Goal: Check status: Check status

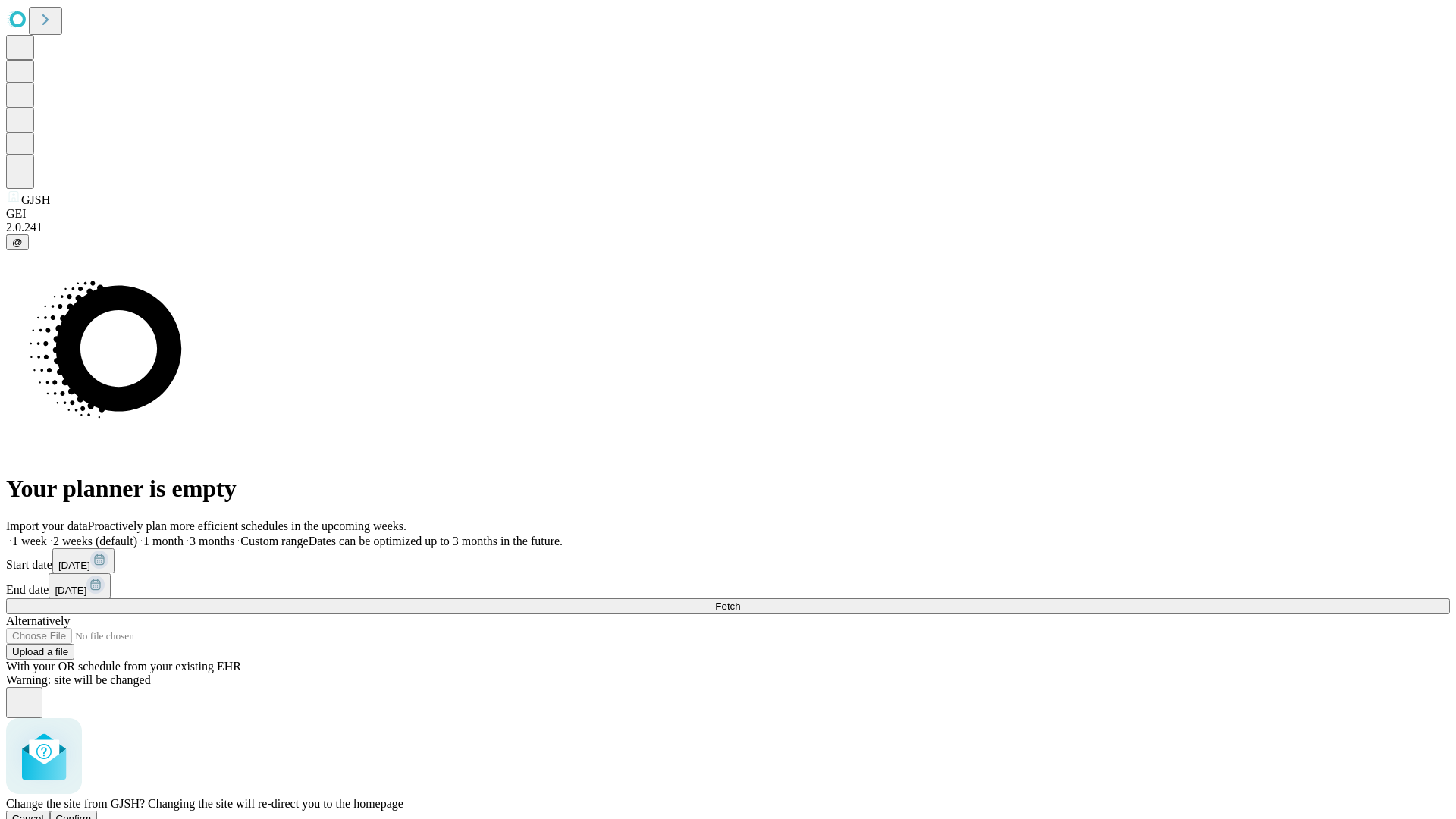
click at [92, 813] on span "Confirm" at bounding box center [74, 819] width 36 height 11
click at [183, 535] on label "1 month" at bounding box center [160, 541] width 46 height 13
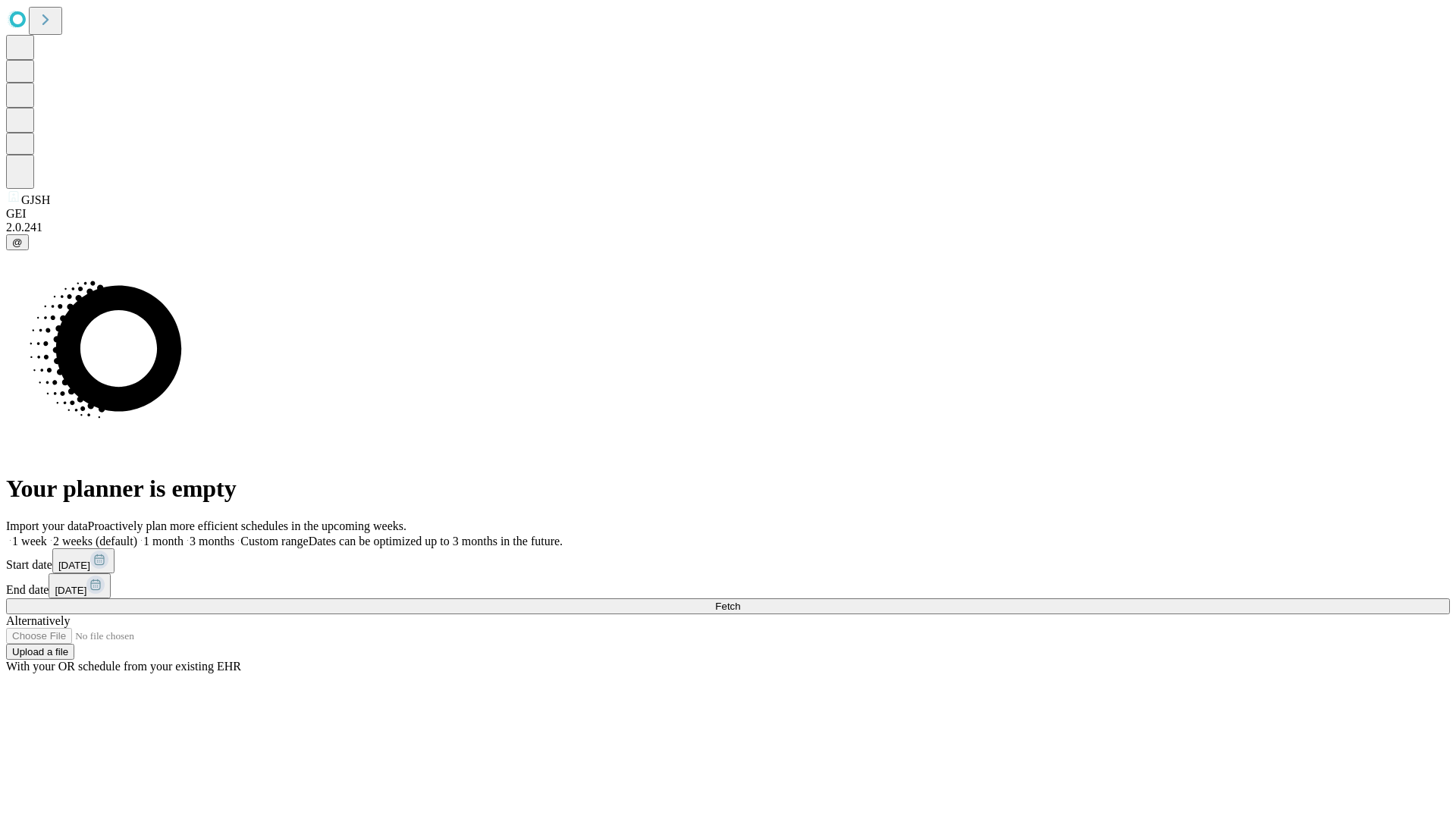
click at [741, 600] on span "Fetch" at bounding box center [728, 606] width 25 height 11
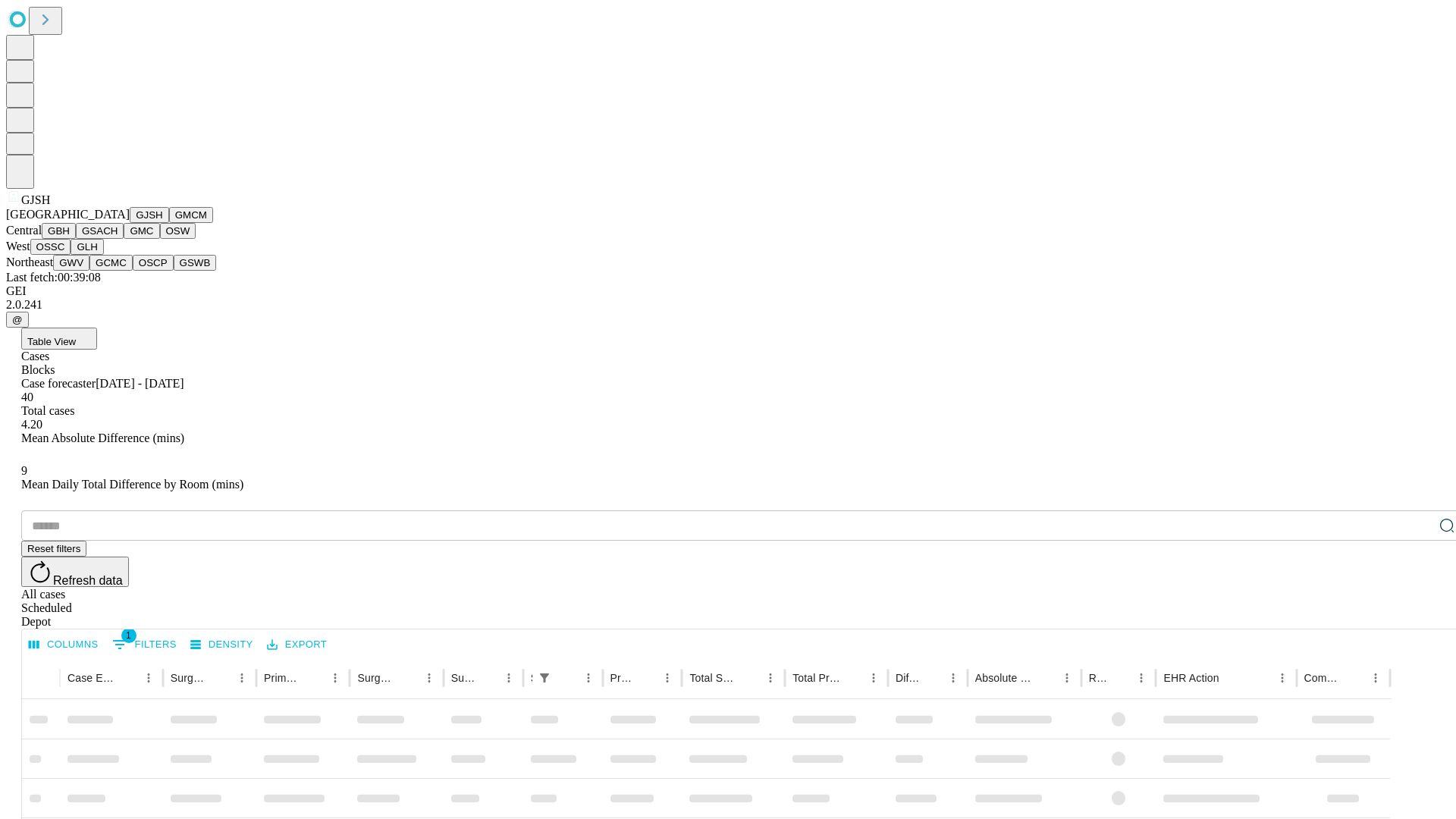
click at [169, 223] on button "GMCM" at bounding box center [191, 214] width 44 height 16
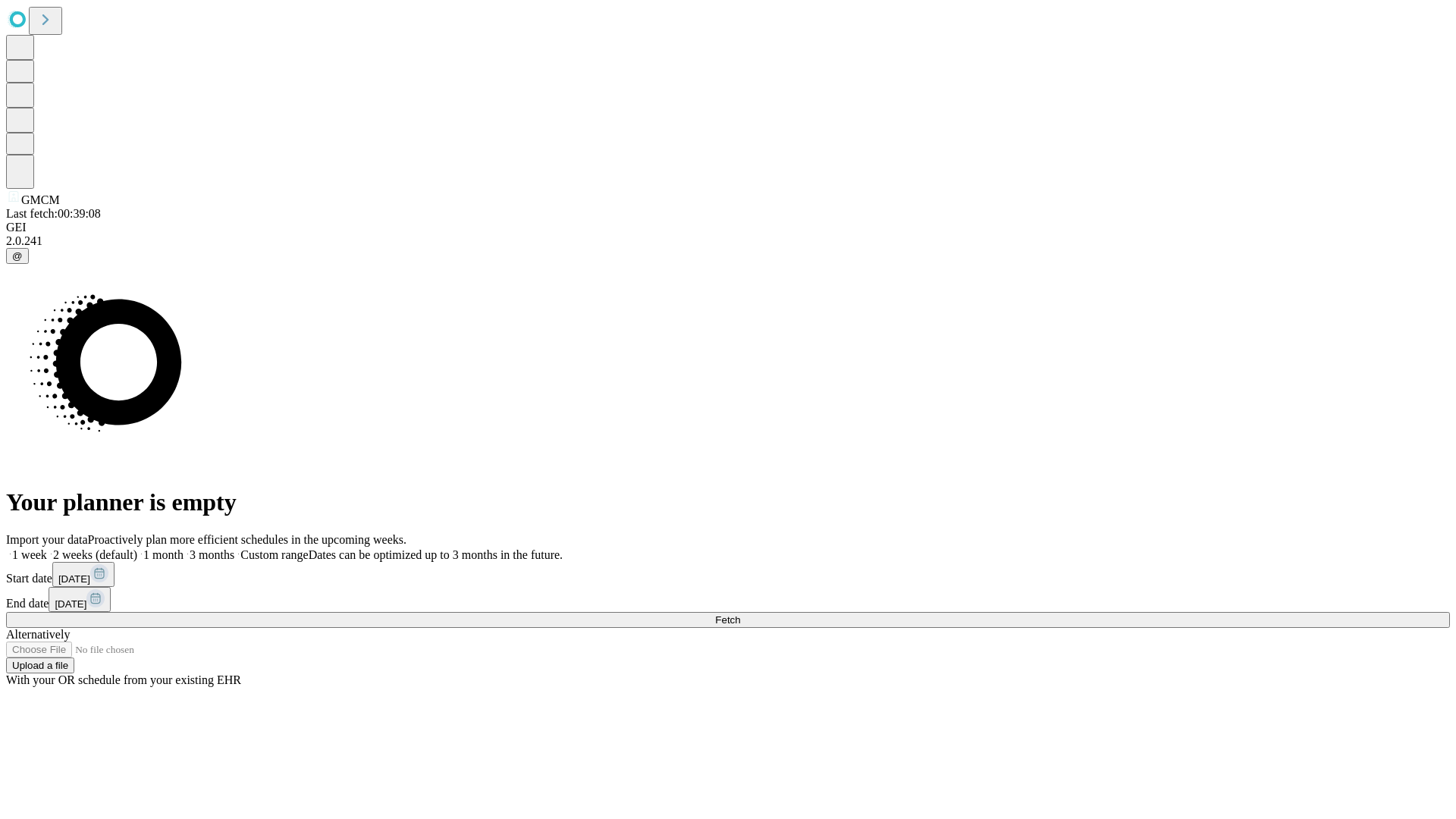
click at [183, 548] on label "1 month" at bounding box center [160, 554] width 46 height 13
click at [741, 614] on span "Fetch" at bounding box center [728, 620] width 25 height 11
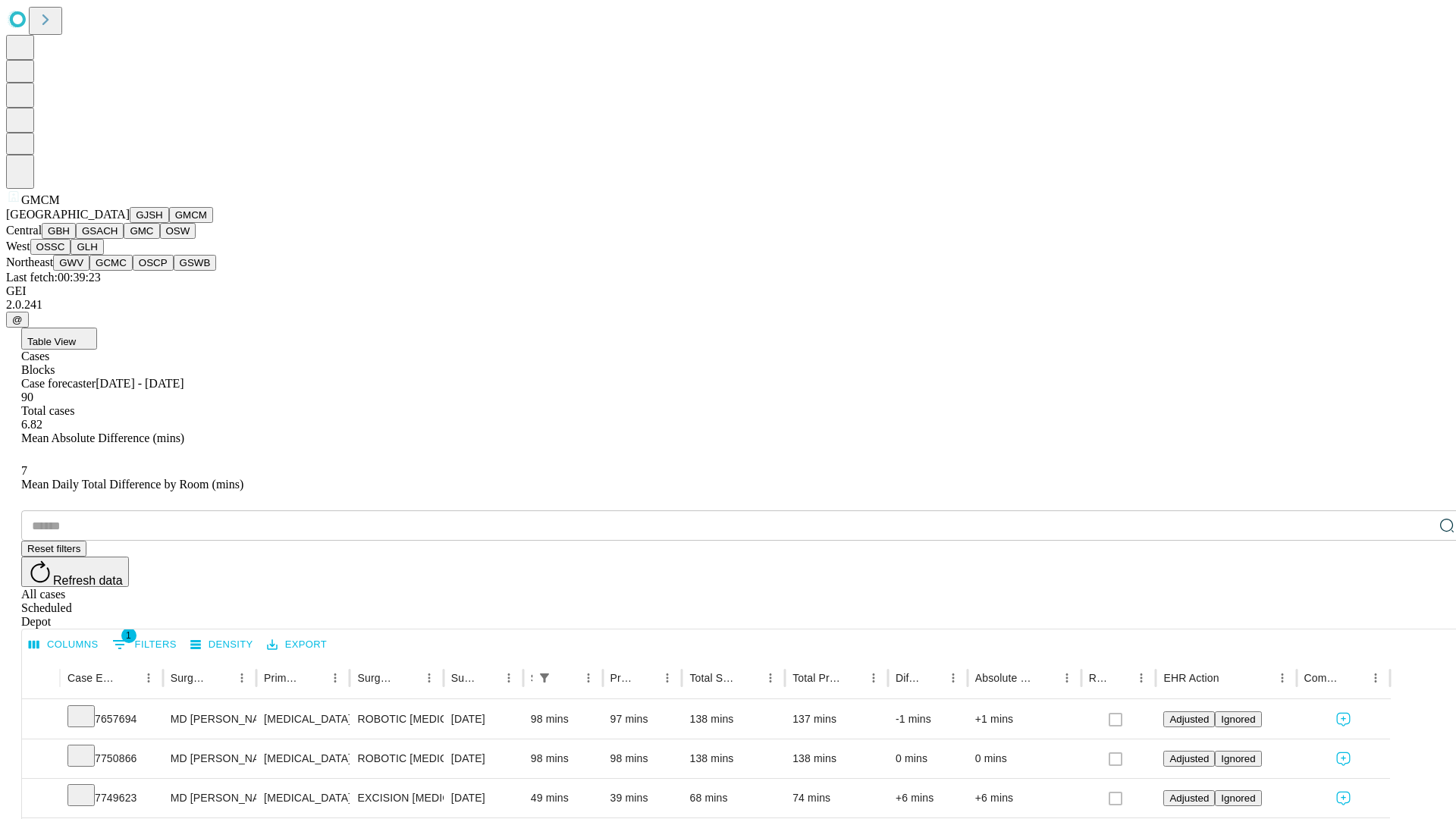
click at [76, 239] on button "GBH" at bounding box center [59, 230] width 35 height 16
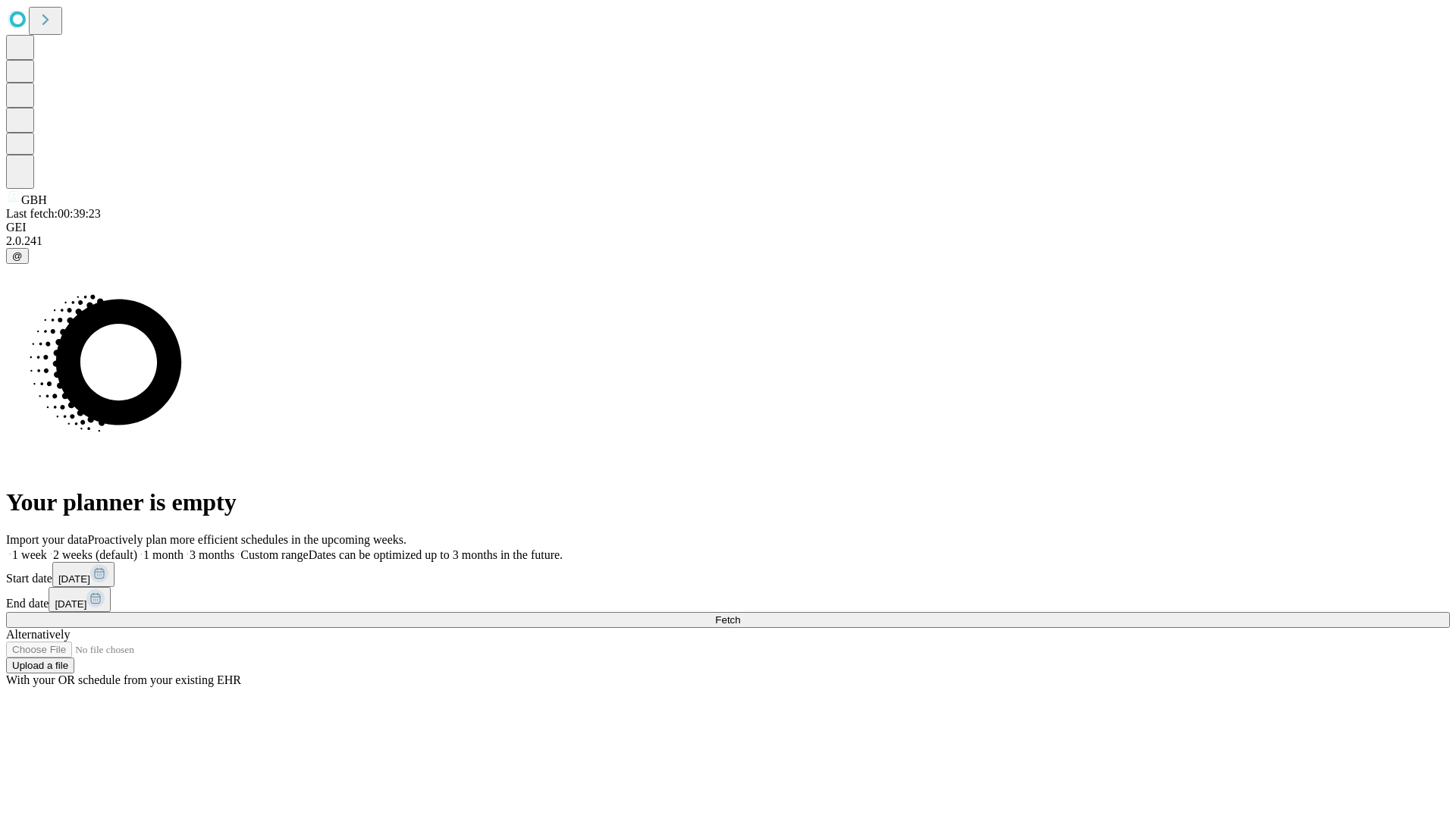
click at [183, 548] on label "1 month" at bounding box center [160, 554] width 46 height 13
click at [741, 614] on span "Fetch" at bounding box center [728, 620] width 25 height 11
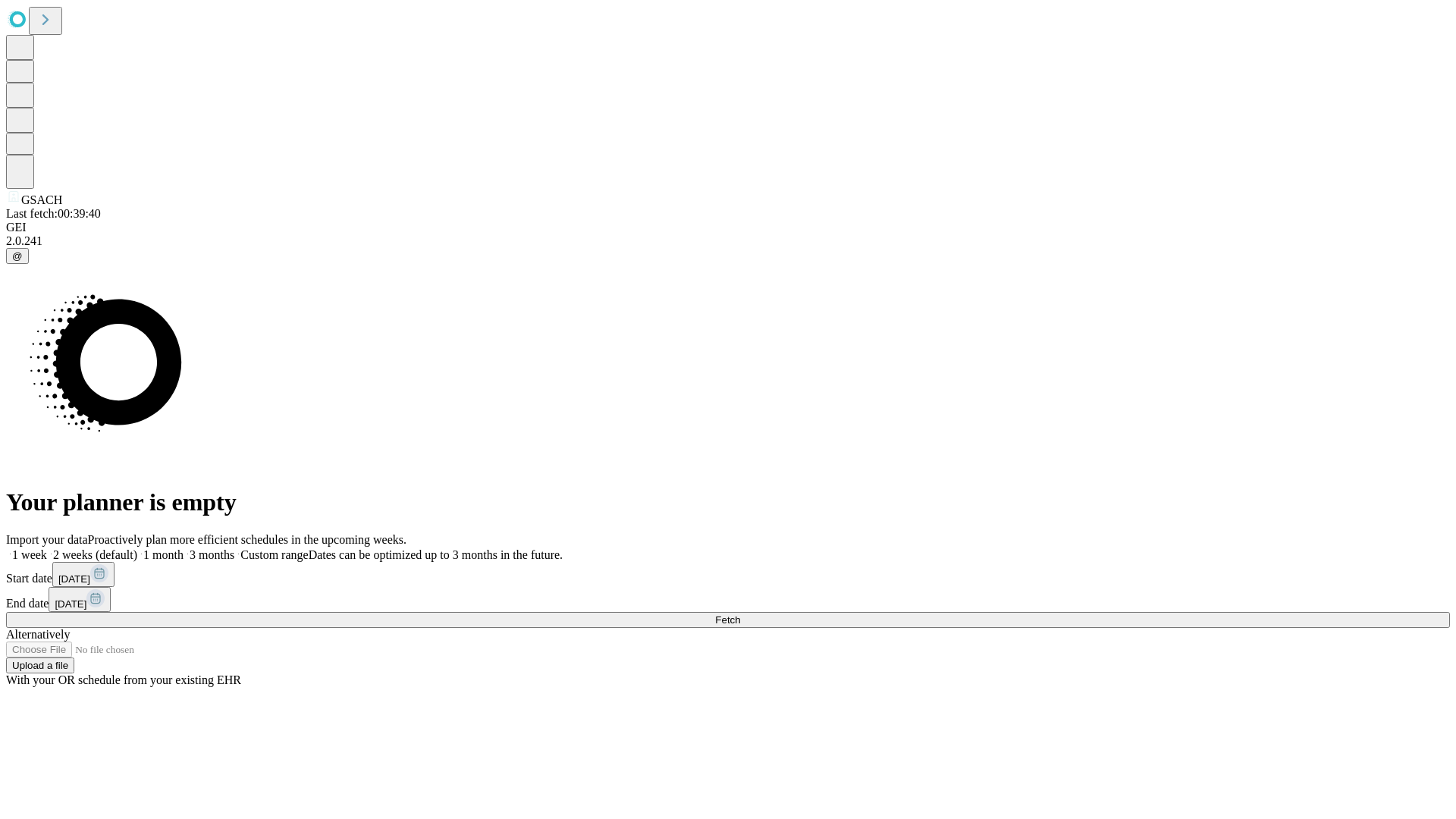
click at [183, 548] on label "1 month" at bounding box center [160, 554] width 46 height 13
click at [741, 614] on span "Fetch" at bounding box center [728, 620] width 25 height 11
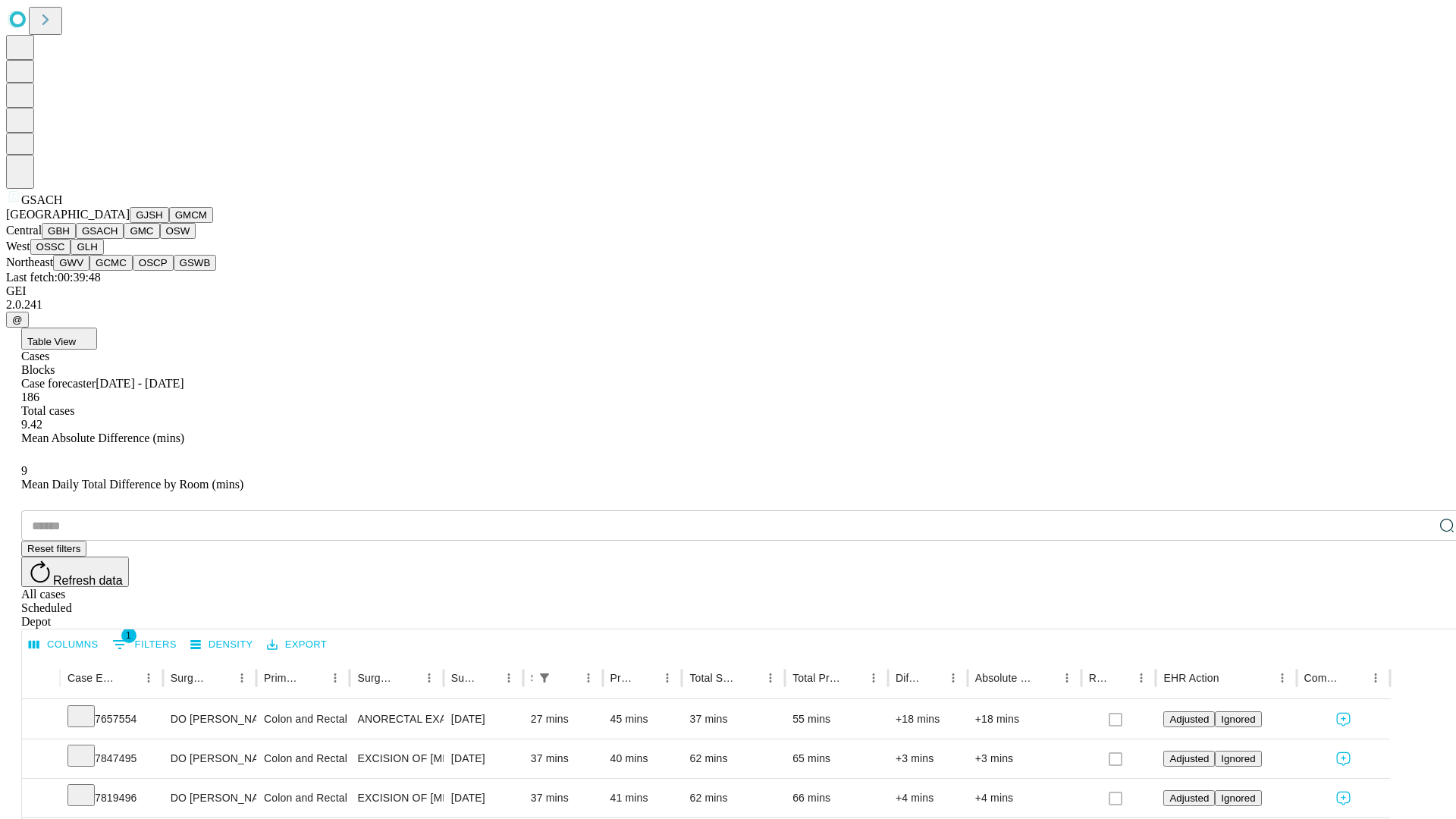
click at [123, 239] on button "GMC" at bounding box center [141, 230] width 36 height 16
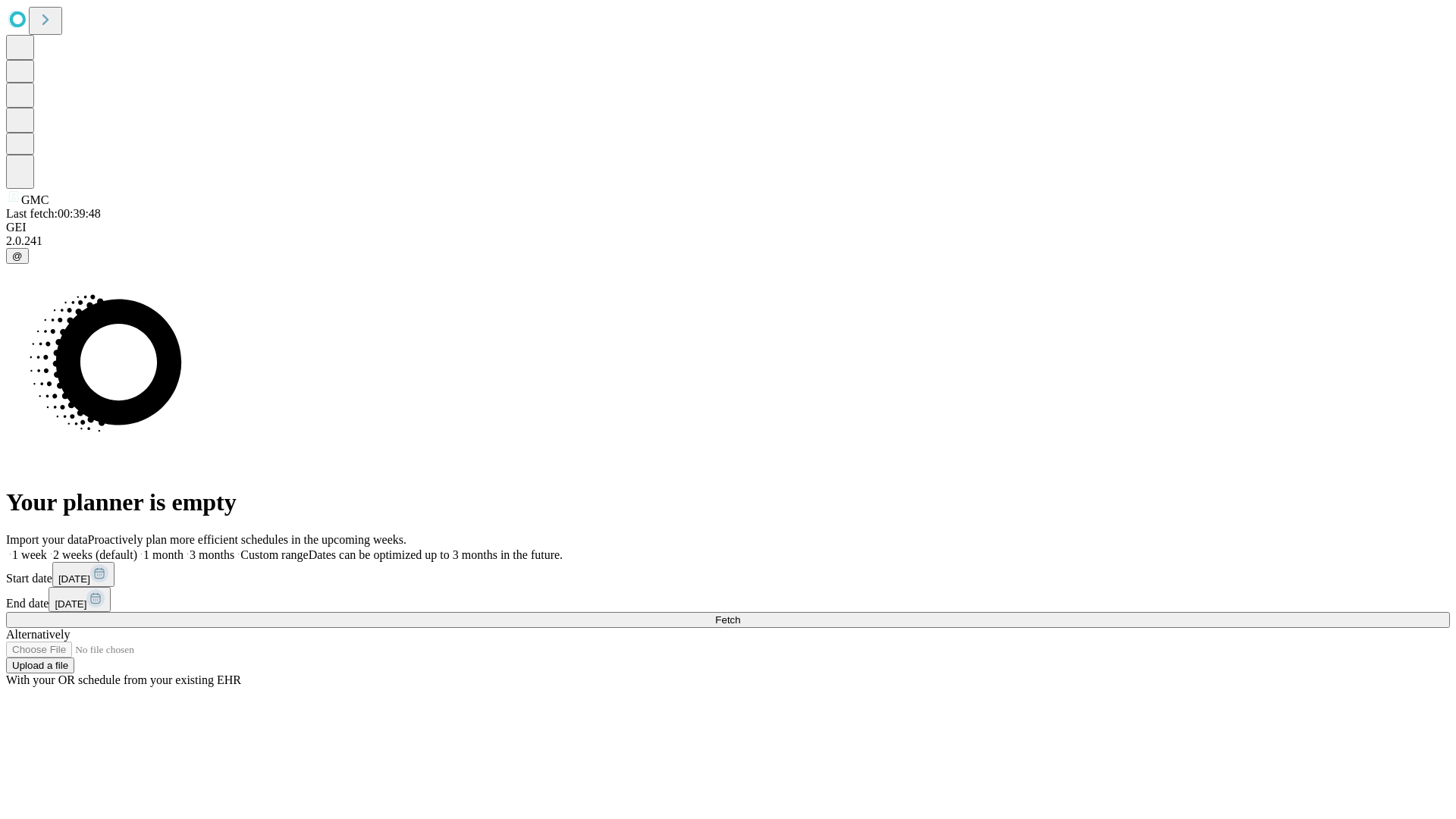
click at [183, 548] on label "1 month" at bounding box center [160, 554] width 46 height 13
click at [741, 614] on span "Fetch" at bounding box center [728, 620] width 25 height 11
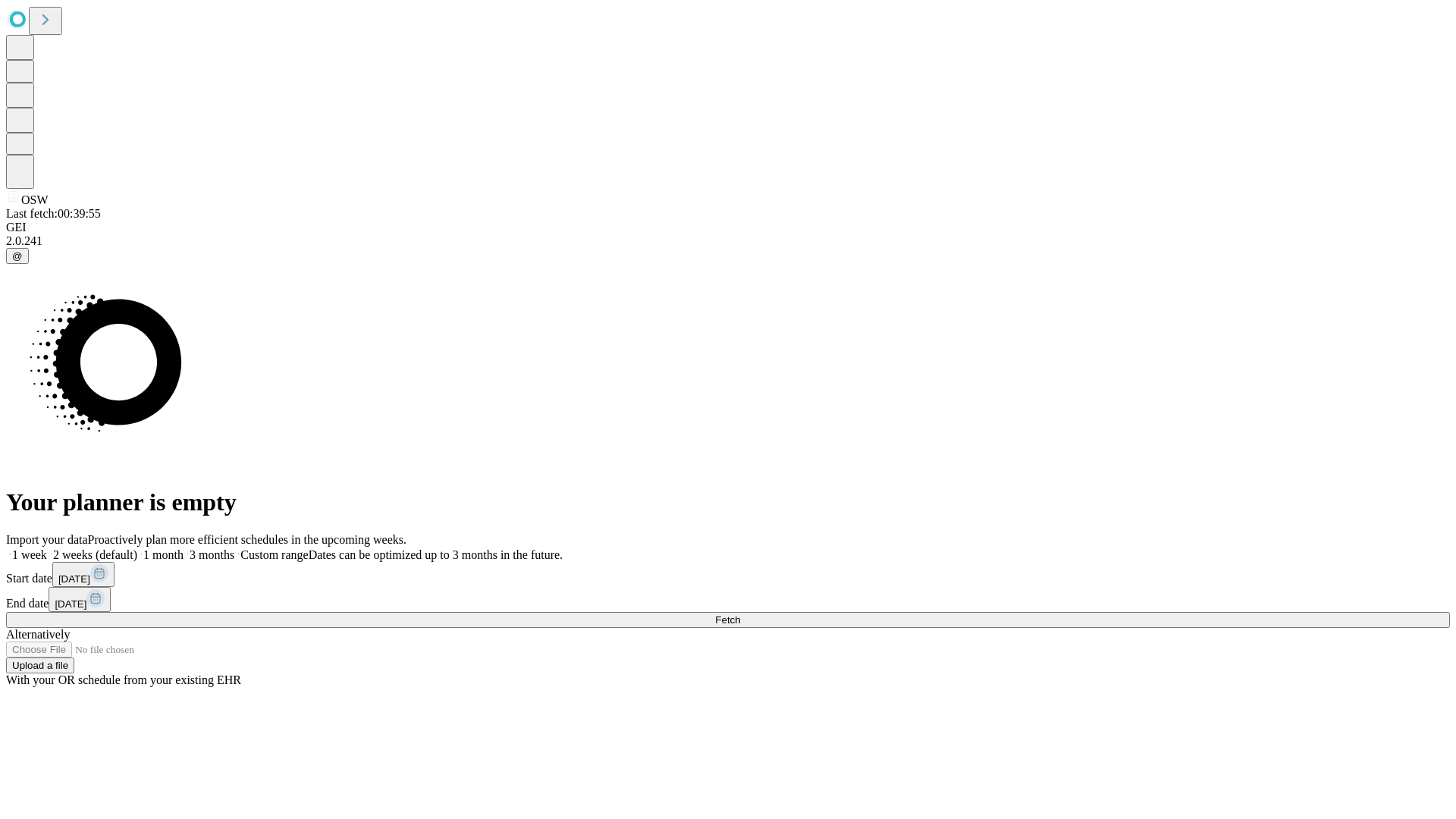
click at [183, 548] on label "1 month" at bounding box center [160, 554] width 46 height 13
click at [741, 614] on span "Fetch" at bounding box center [728, 620] width 25 height 11
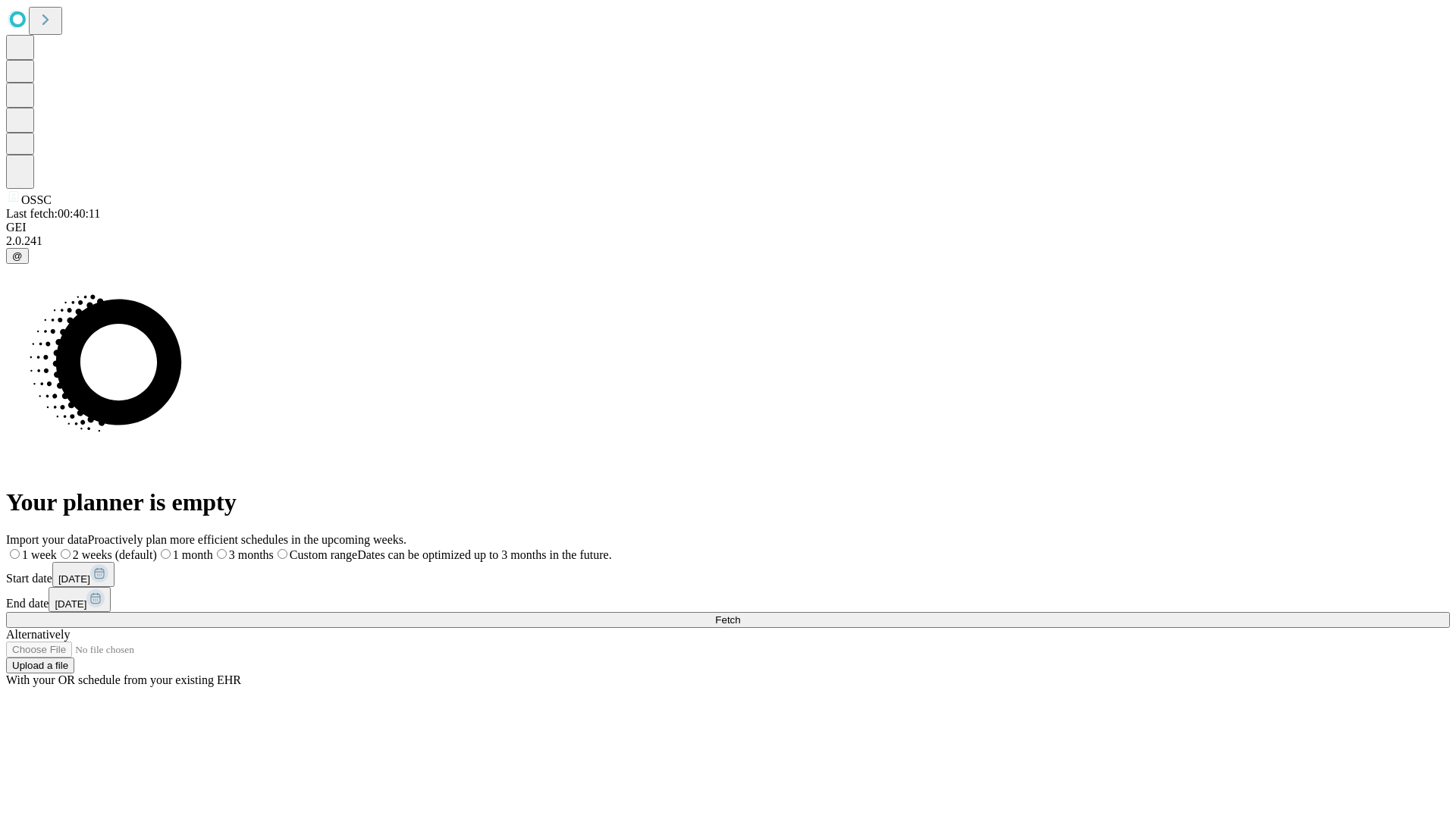
click at [213, 548] on label "1 month" at bounding box center [185, 554] width 56 height 13
click at [741, 614] on span "Fetch" at bounding box center [728, 620] width 25 height 11
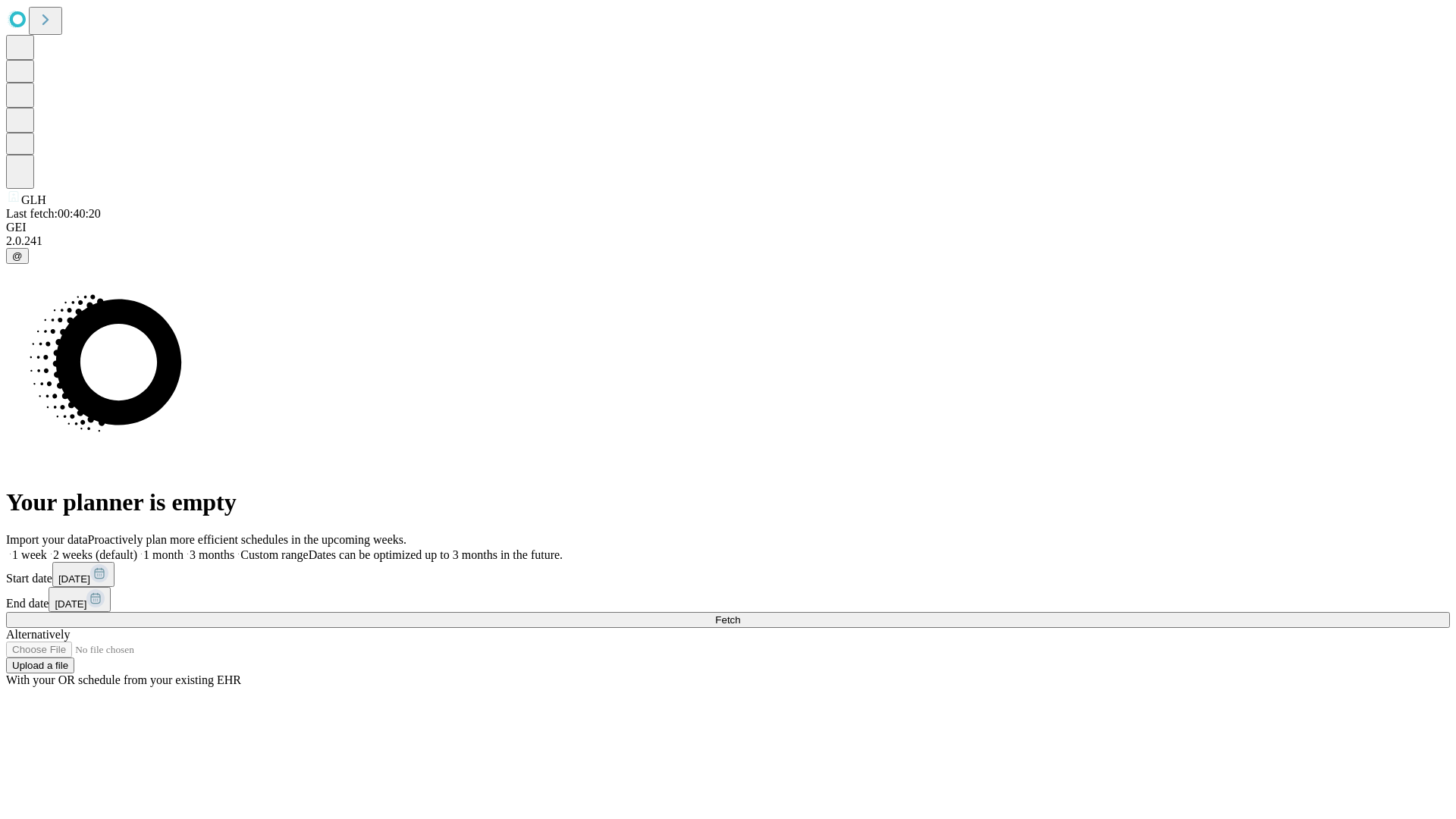
click at [183, 548] on label "1 month" at bounding box center [160, 554] width 46 height 13
click at [741, 614] on span "Fetch" at bounding box center [728, 620] width 25 height 11
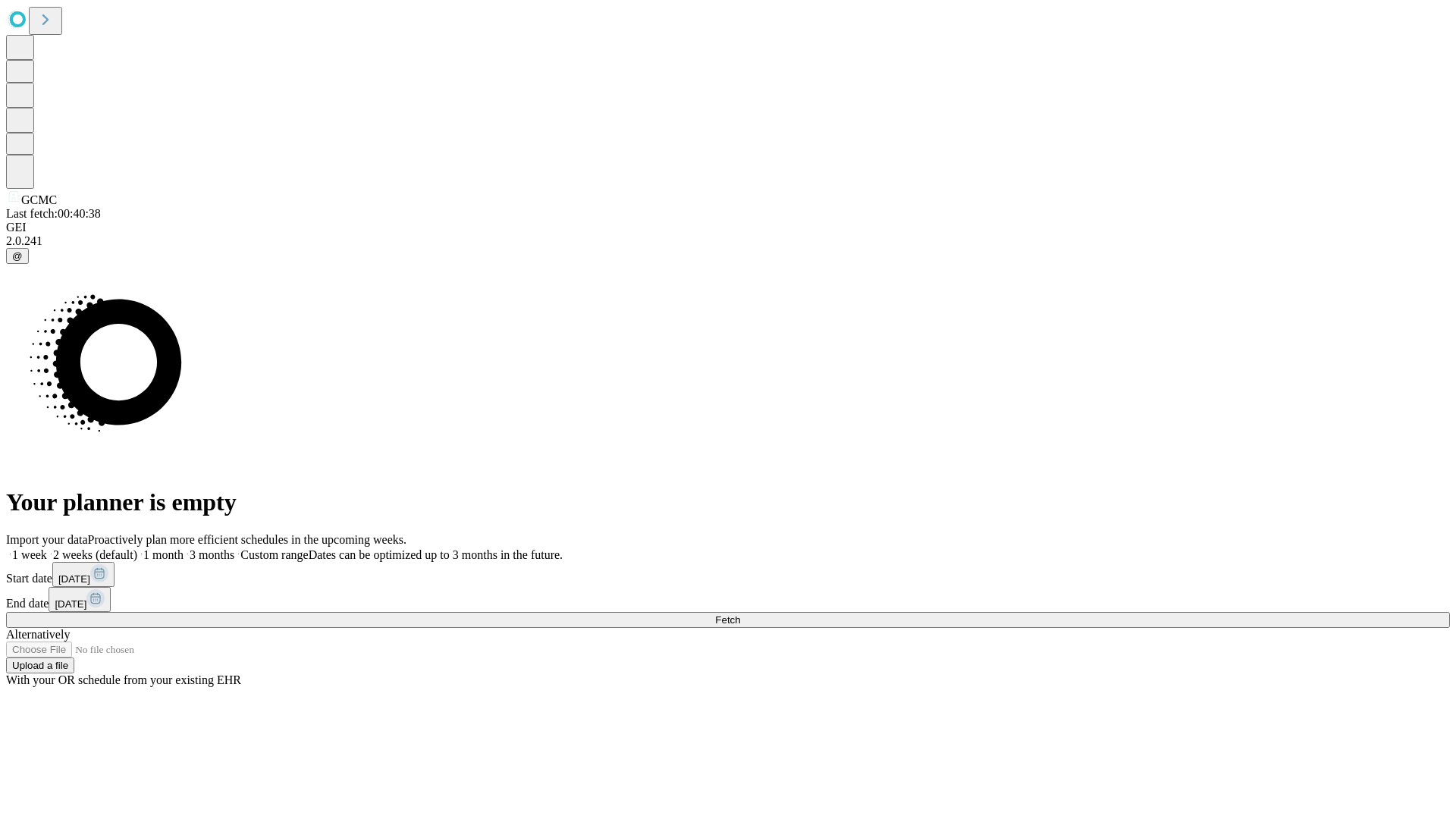
click at [183, 548] on label "1 month" at bounding box center [160, 554] width 46 height 13
click at [741, 614] on span "Fetch" at bounding box center [728, 620] width 25 height 11
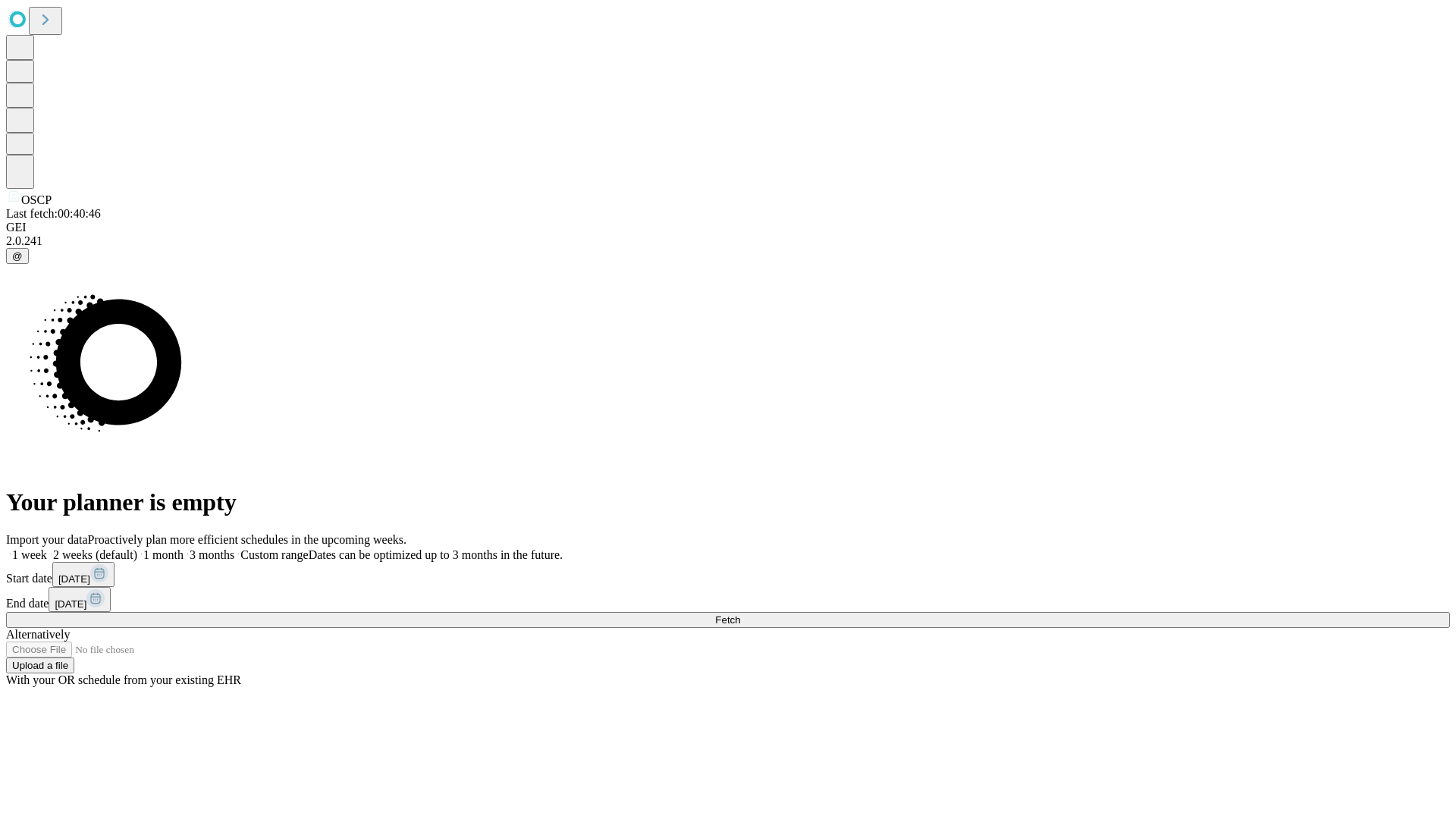
click at [741, 614] on span "Fetch" at bounding box center [728, 620] width 25 height 11
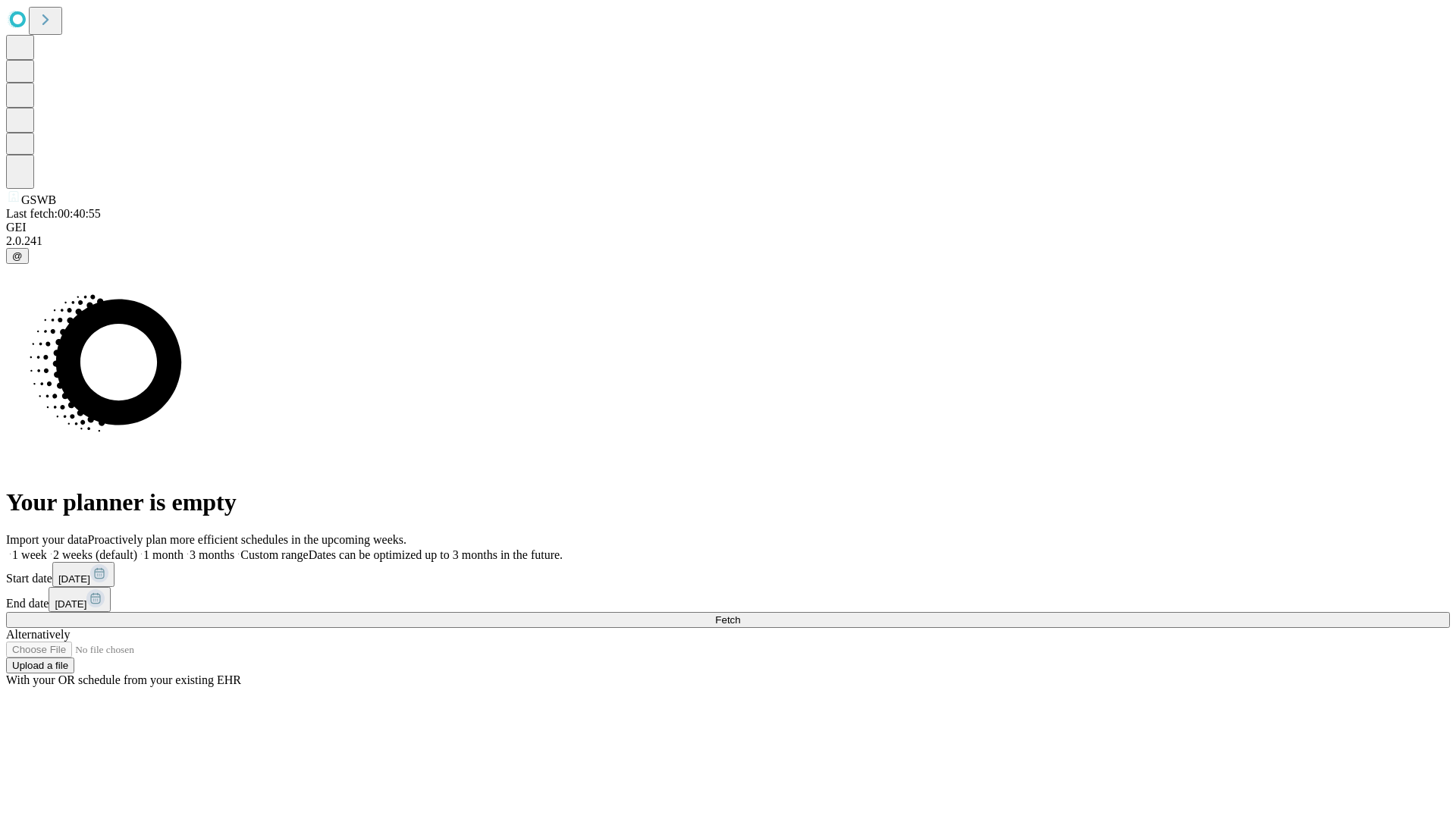
click at [183, 548] on label "1 month" at bounding box center [160, 554] width 46 height 13
click at [741, 614] on span "Fetch" at bounding box center [728, 620] width 25 height 11
